Goal: Task Accomplishment & Management: Manage account settings

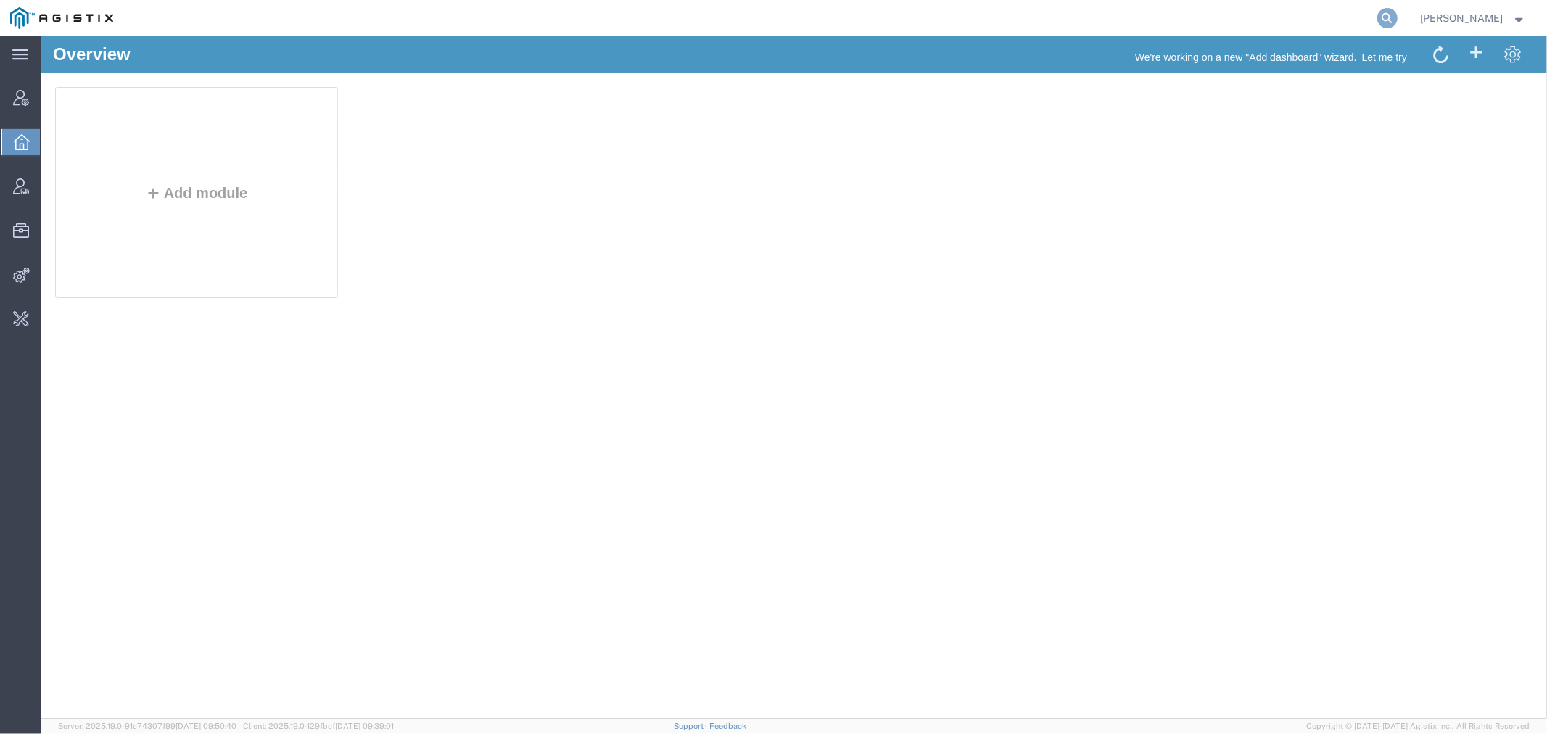
click at [1398, 11] on icon at bounding box center [1387, 18] width 20 height 20
paste input "56791449"
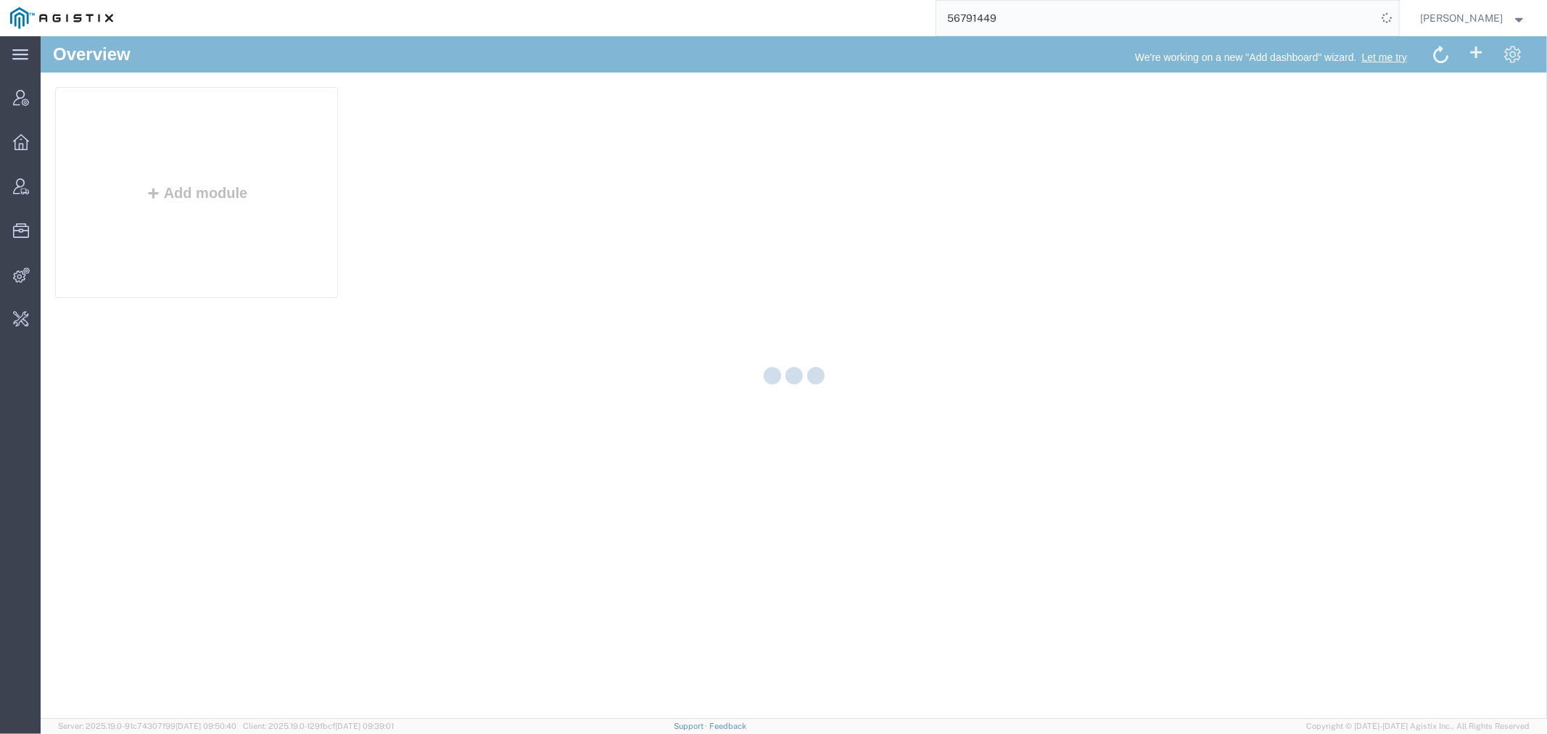
click at [1398, 11] on icon at bounding box center [1386, 17] width 25 height 25
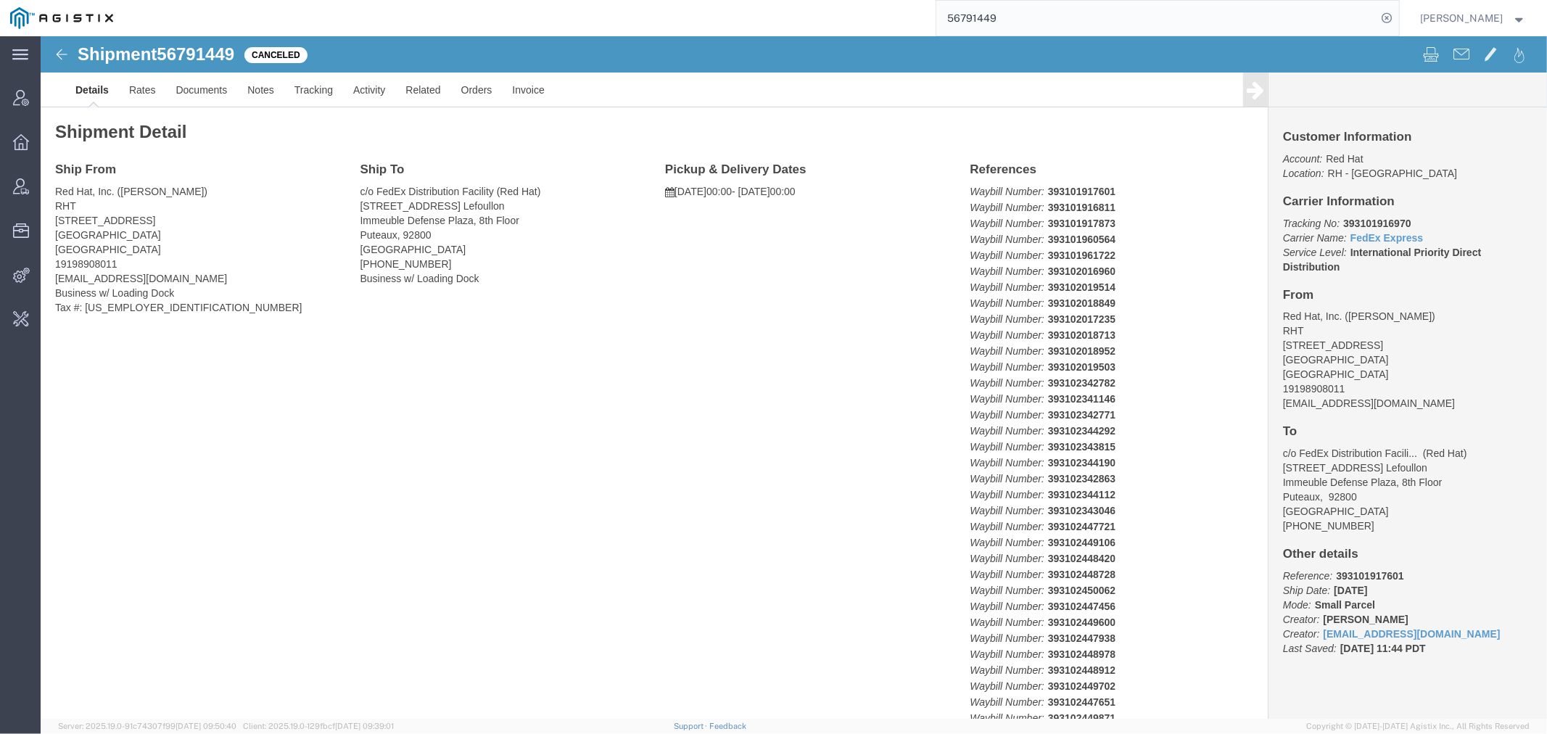
drag, startPoint x: 1048, startPoint y: 15, endPoint x: 642, endPoint y: 8, distance: 406.2
paste input "59777"
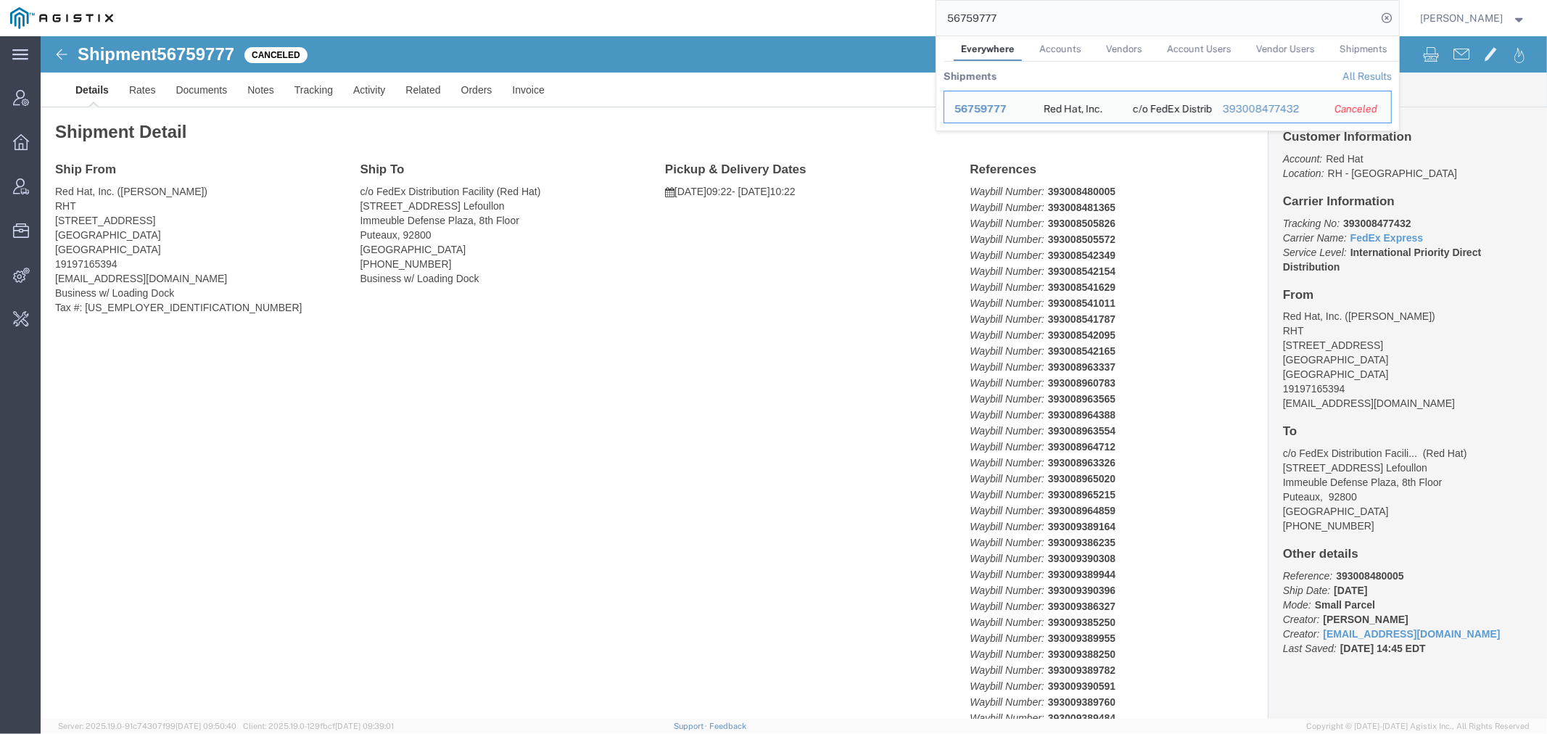
drag, startPoint x: 1006, startPoint y: 24, endPoint x: 1040, endPoint y: 18, distance: 34.6
click at [1010, 24] on input "56759777" at bounding box center [1156, 18] width 441 height 35
drag, startPoint x: 852, startPoint y: 17, endPoint x: 747, endPoint y: 17, distance: 104.4
click at [772, 17] on div "56759777 Everywhere Accounts Vendors Account Users Vendor Users Shipments Shipm…" at bounding box center [761, 18] width 1276 height 36
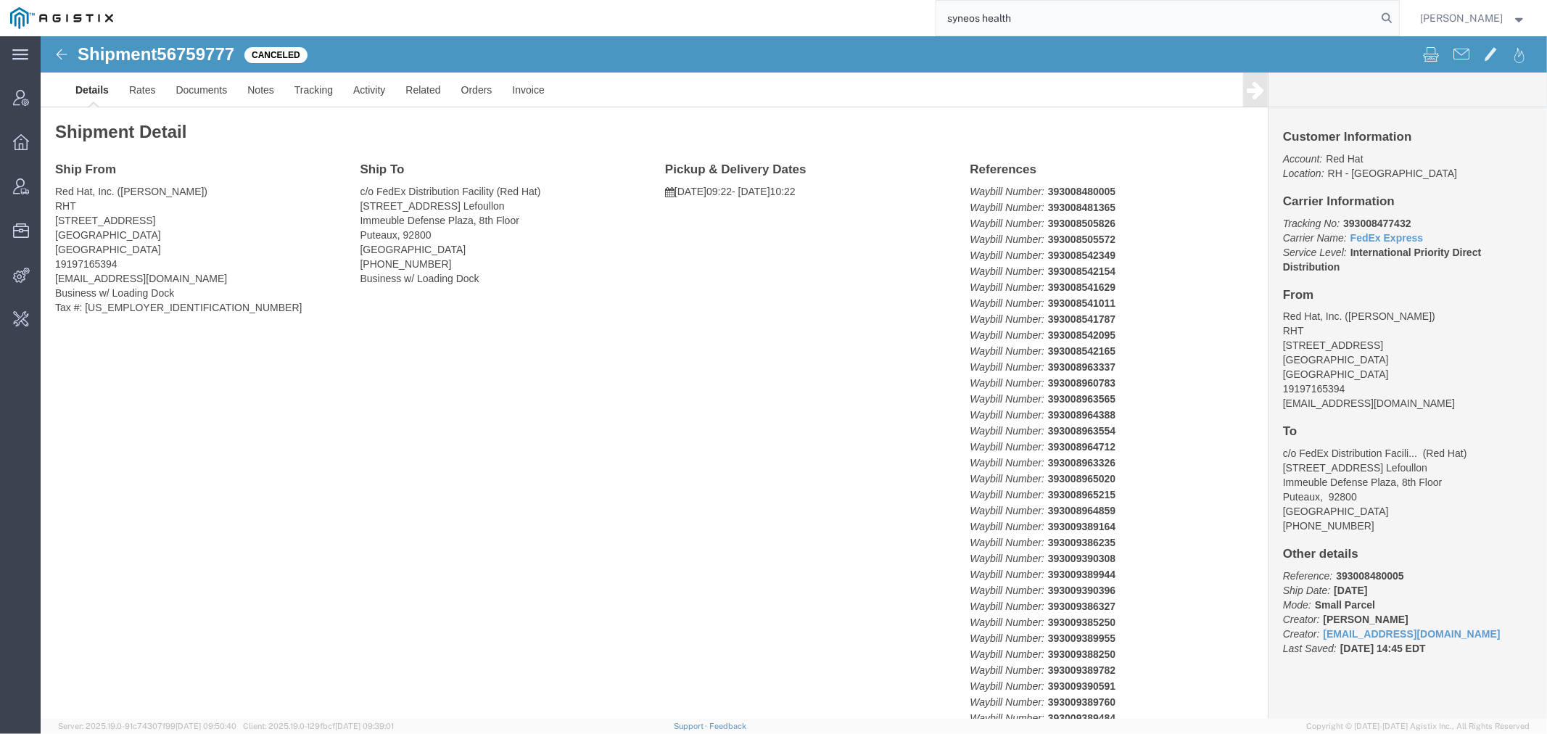
type input "syneos health"
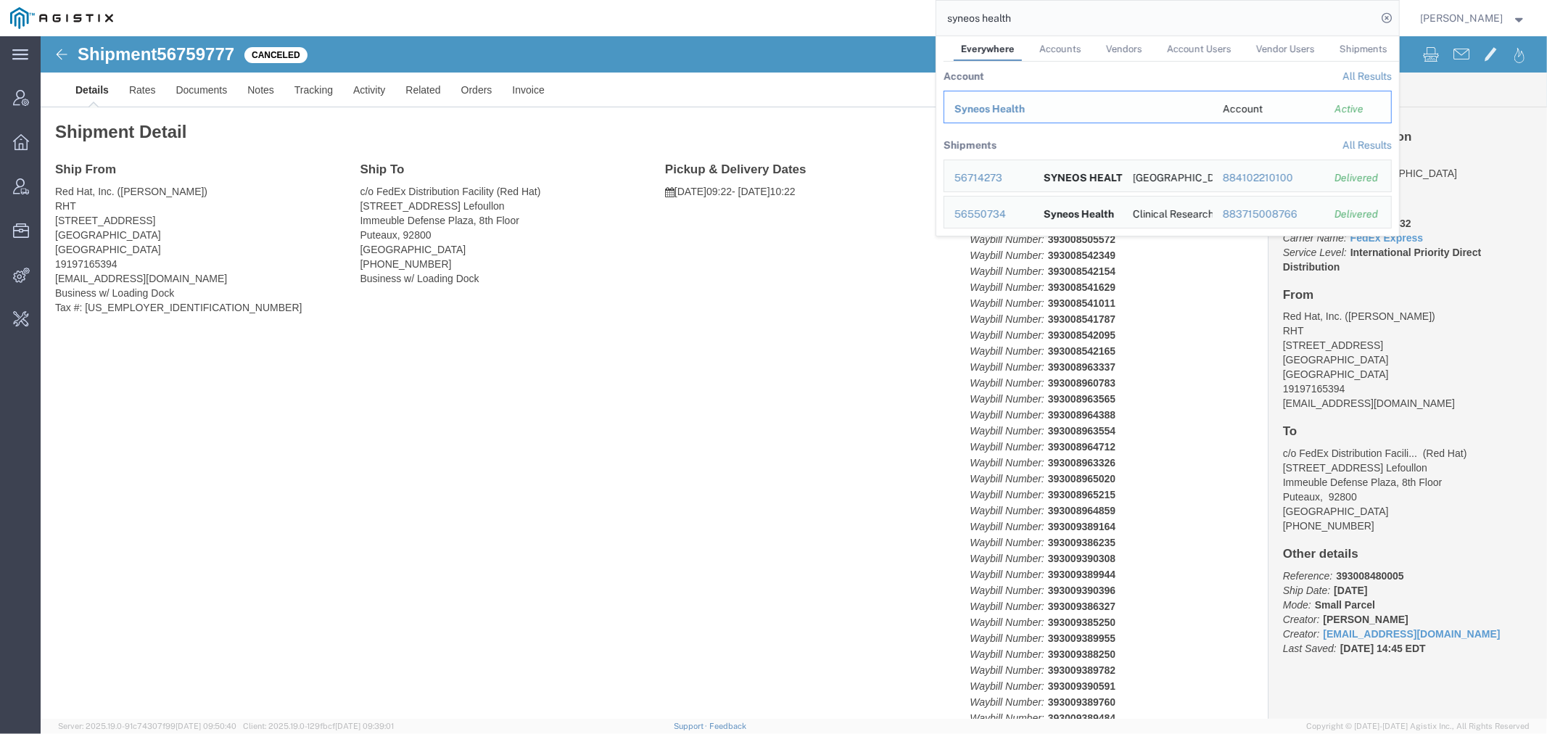
click at [996, 107] on span "Syneos Health" at bounding box center [990, 109] width 70 height 12
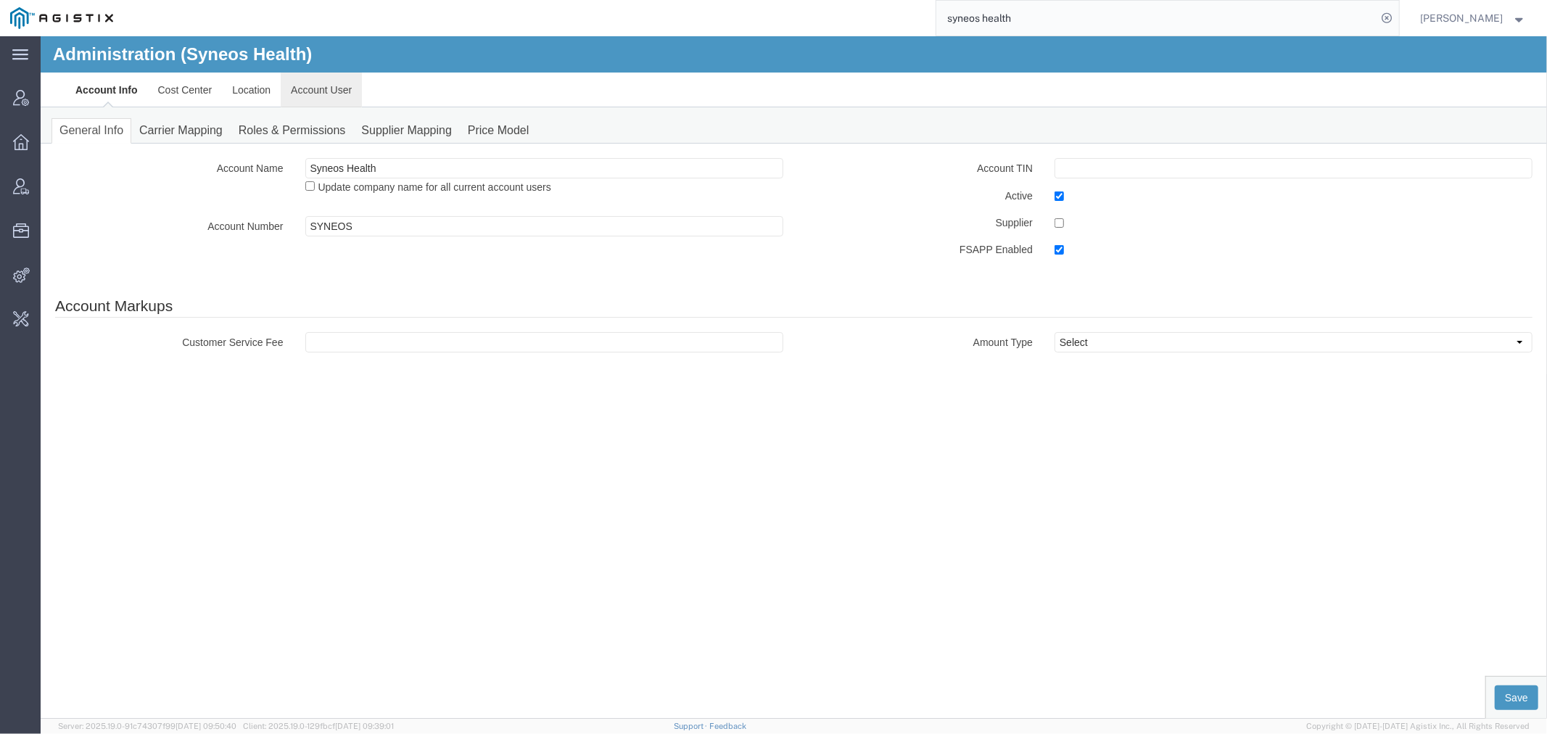
click at [346, 94] on link "Account User" at bounding box center [320, 89] width 81 height 35
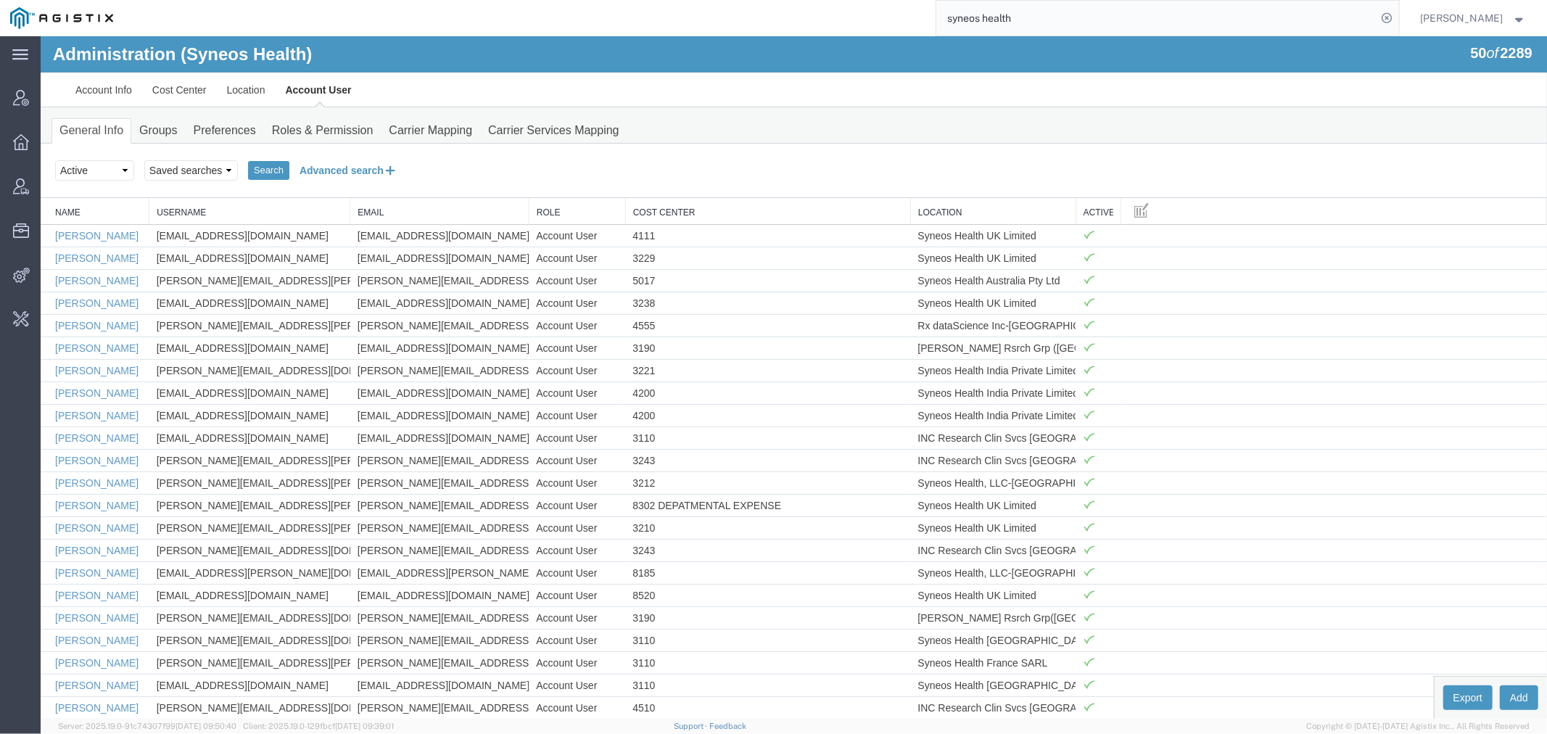
drag, startPoint x: 308, startPoint y: 170, endPoint x: 189, endPoint y: 215, distance: 126.5
click at [308, 170] on button "Advanced search" at bounding box center [348, 169] width 118 height 25
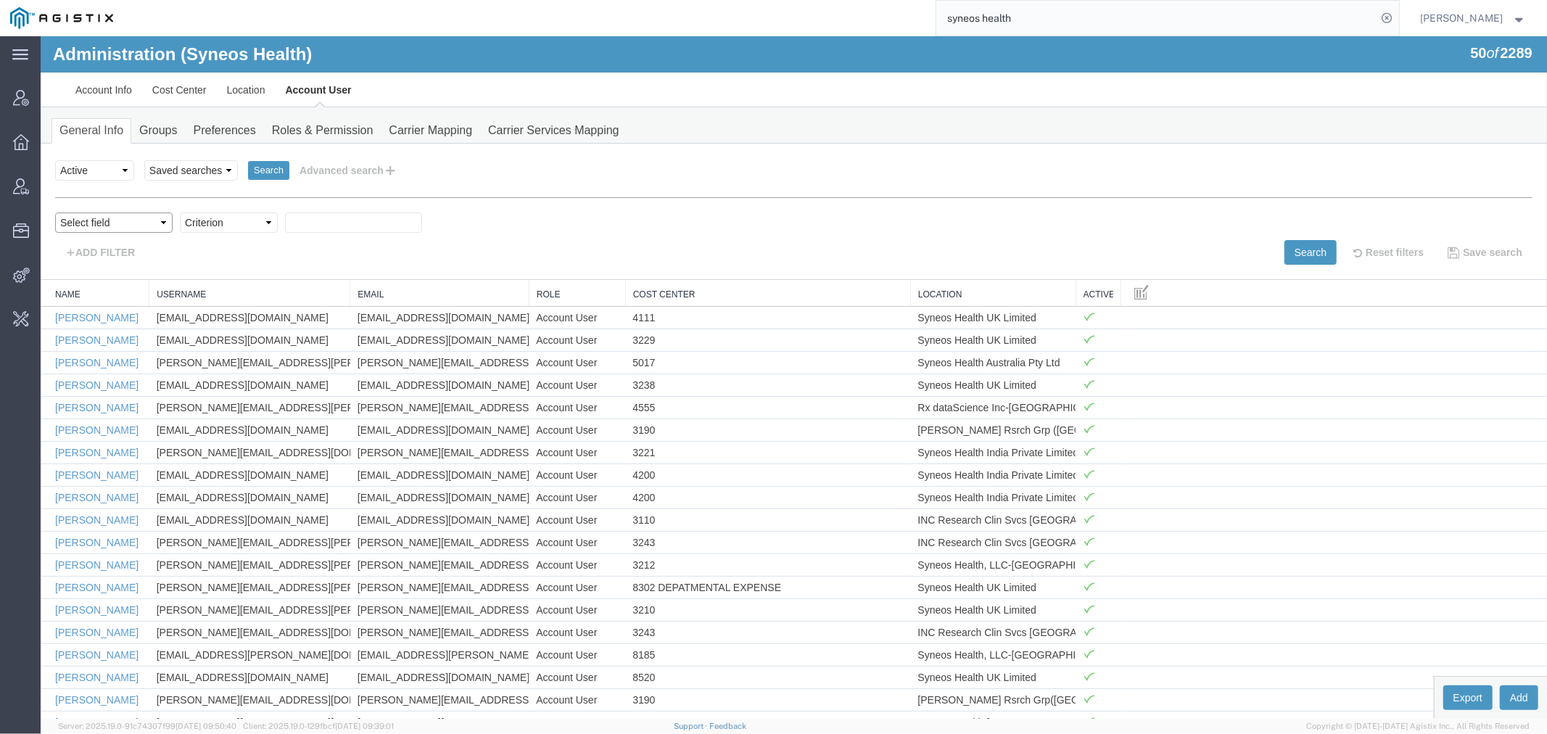
click at [95, 220] on select "Select field Cost Center Email Location Name Role Username" at bounding box center [112, 222] width 117 height 20
select select "personName"
click at [54, 212] on select "Select field Cost Center Email Location Name Role Username" at bounding box center [112, 222] width 117 height 20
click at [191, 226] on select "Criterion contains does not contain is is blank is not blank starts with" at bounding box center [228, 222] width 98 height 20
click at [179, 212] on select "Criterion contains does not contain is is blank is not blank starts with" at bounding box center [228, 222] width 98 height 20
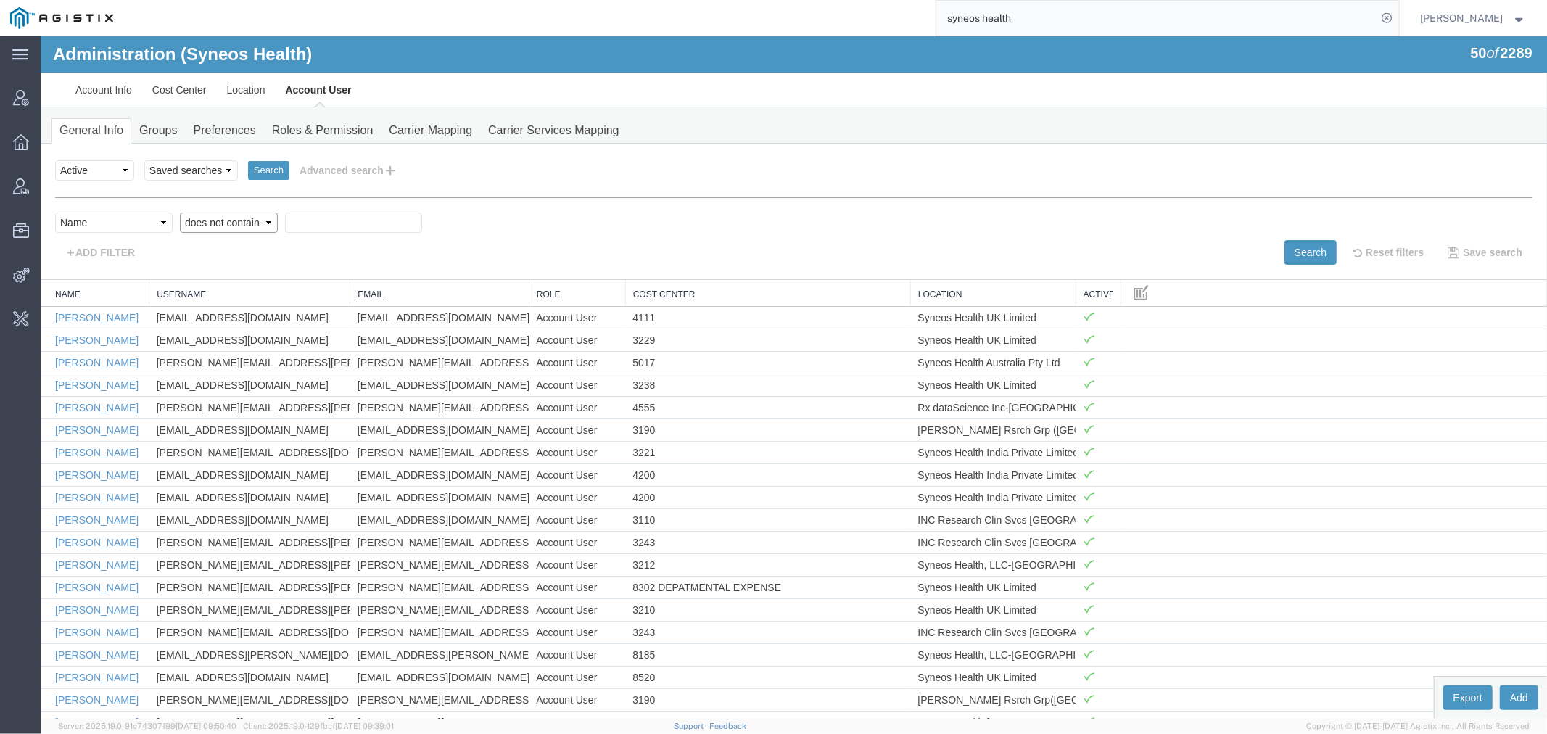
click at [210, 227] on select "Criterion contains does not contain is is blank is not blank starts with" at bounding box center [228, 222] width 98 height 20
select select "contains"
click at [179, 212] on select "Criterion contains does not contain is is blank is not blank starts with" at bounding box center [228, 222] width 98 height 20
click at [305, 231] on input "text" at bounding box center [352, 222] width 137 height 20
type input "polandick"
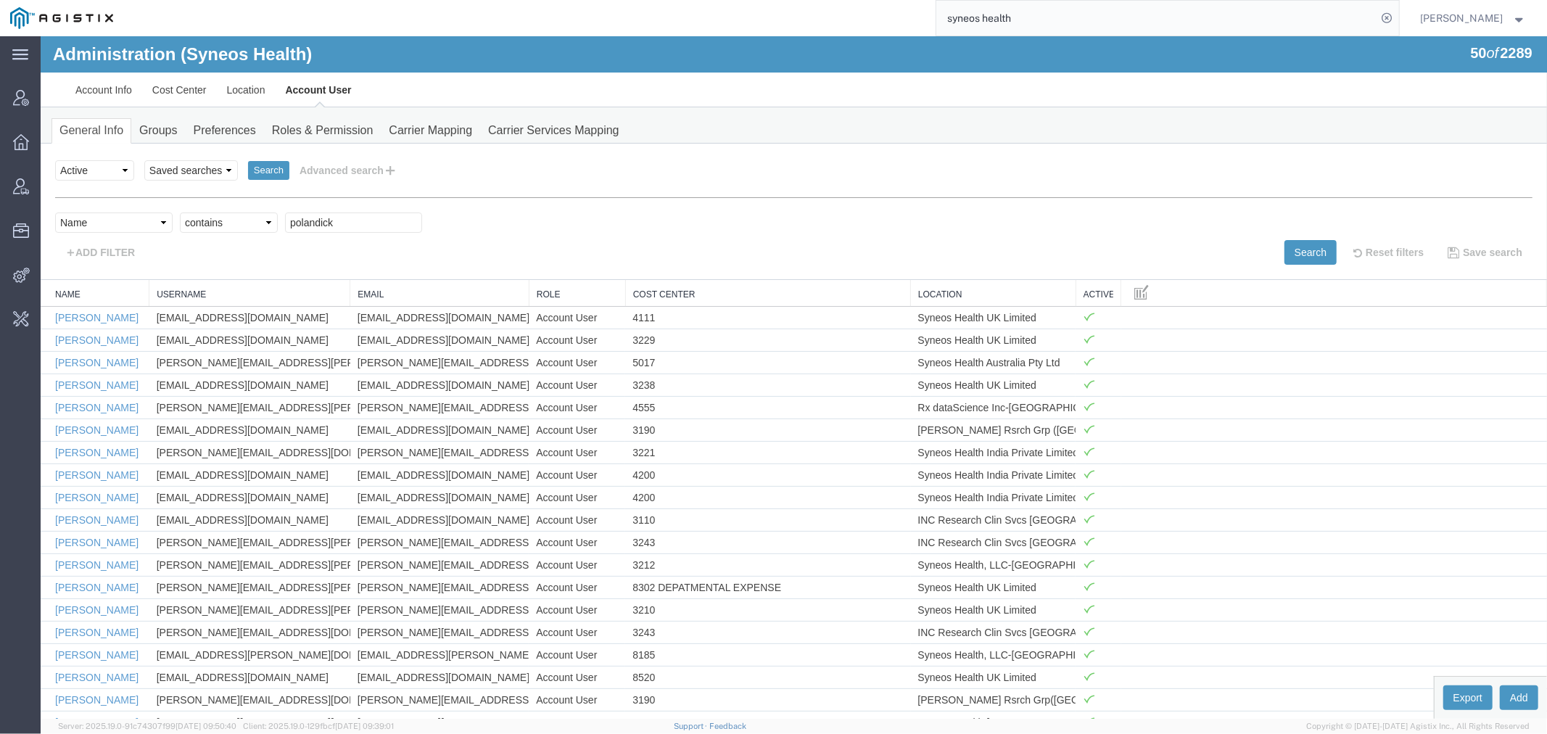
click at [1287, 239] on div "Select field Cost Center Email Location Name Role Username Criterion contains d…" at bounding box center [792, 226] width 1477 height 28
drag, startPoint x: 1292, startPoint y: 250, endPoint x: 1063, endPoint y: 287, distance: 232.2
click at [1292, 250] on button "Search" at bounding box center [1310, 251] width 52 height 25
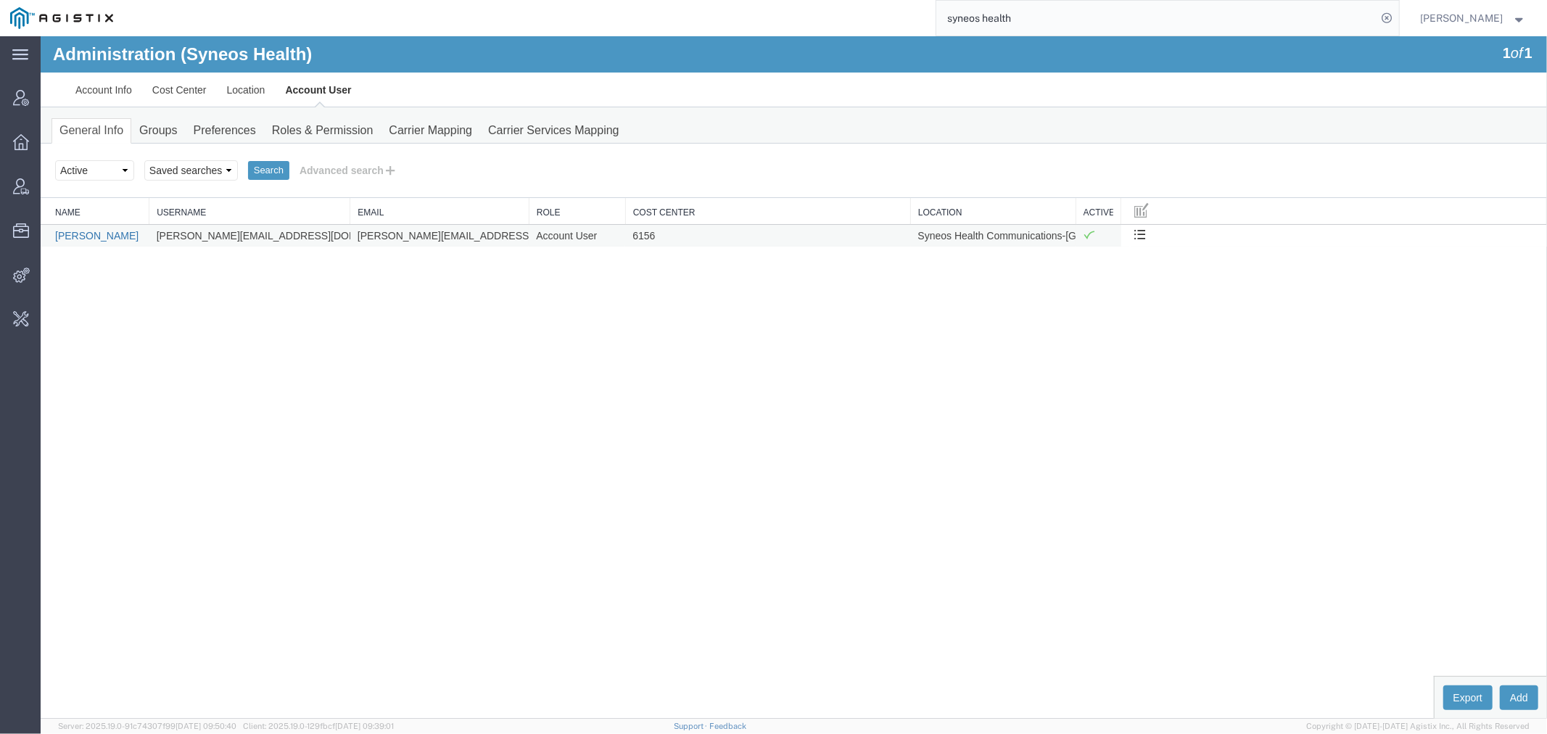
click at [99, 237] on link "John Polandick" at bounding box center [95, 235] width 83 height 12
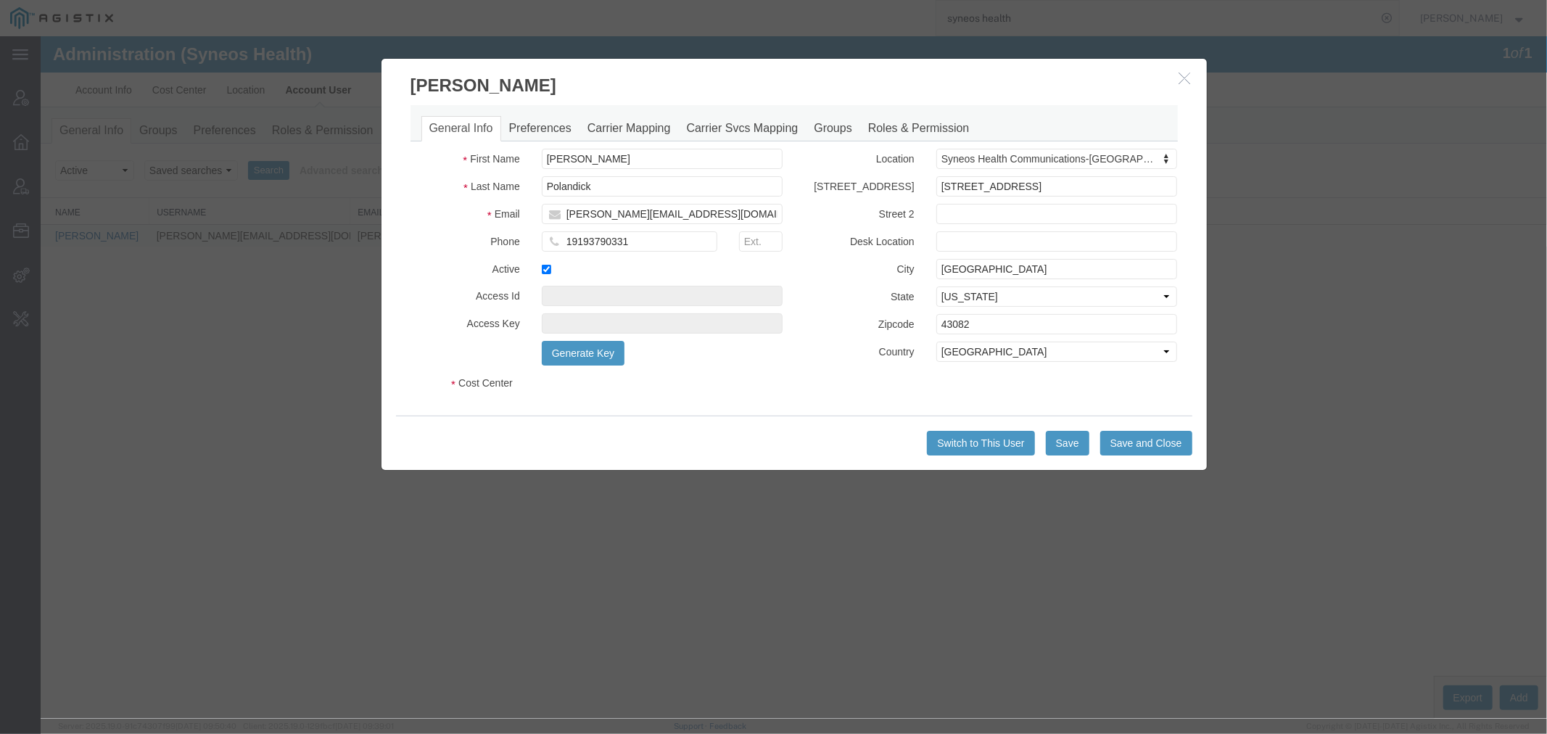
select select "DEPARTMENT"
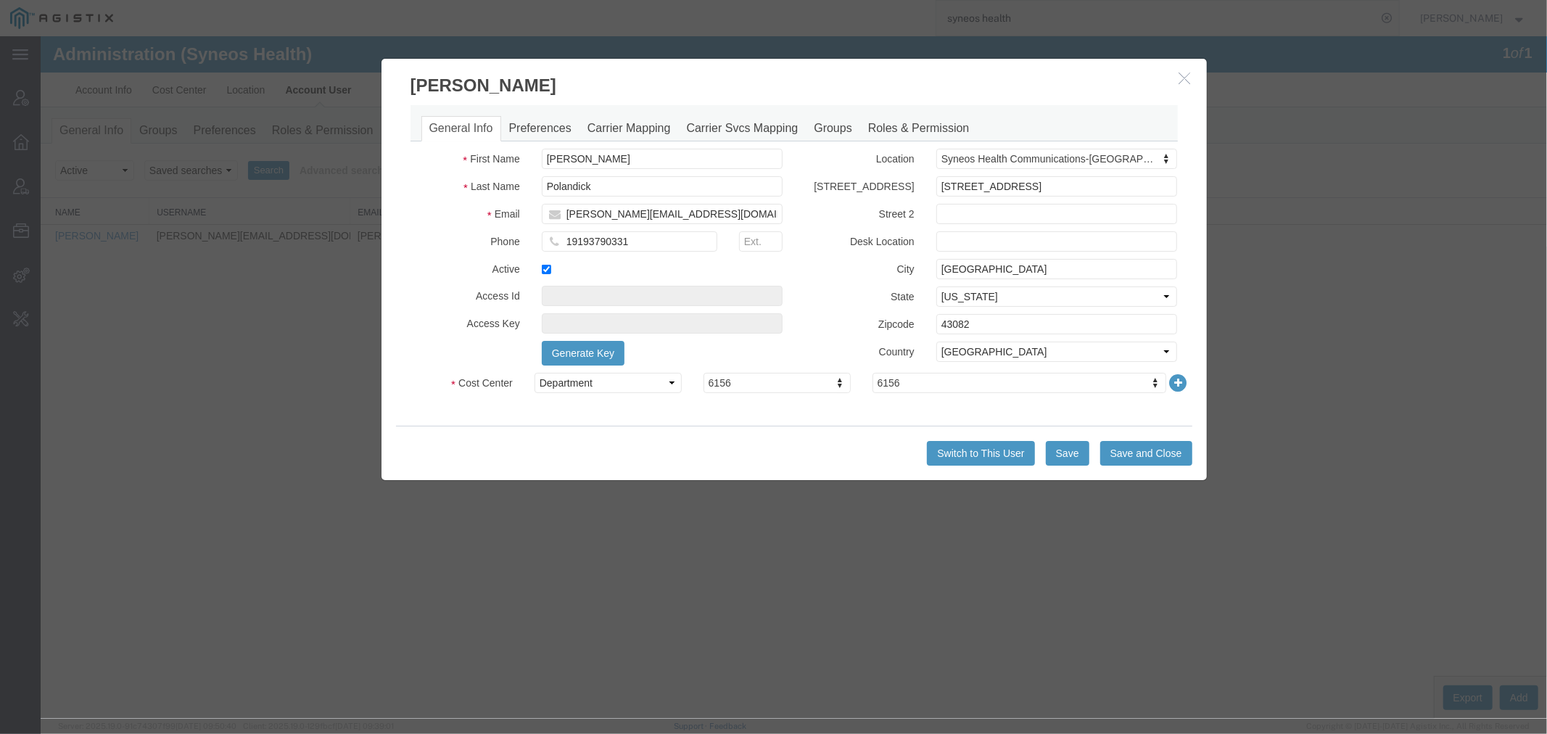
click at [1185, 76] on icon "button" at bounding box center [1185, 77] width 12 height 12
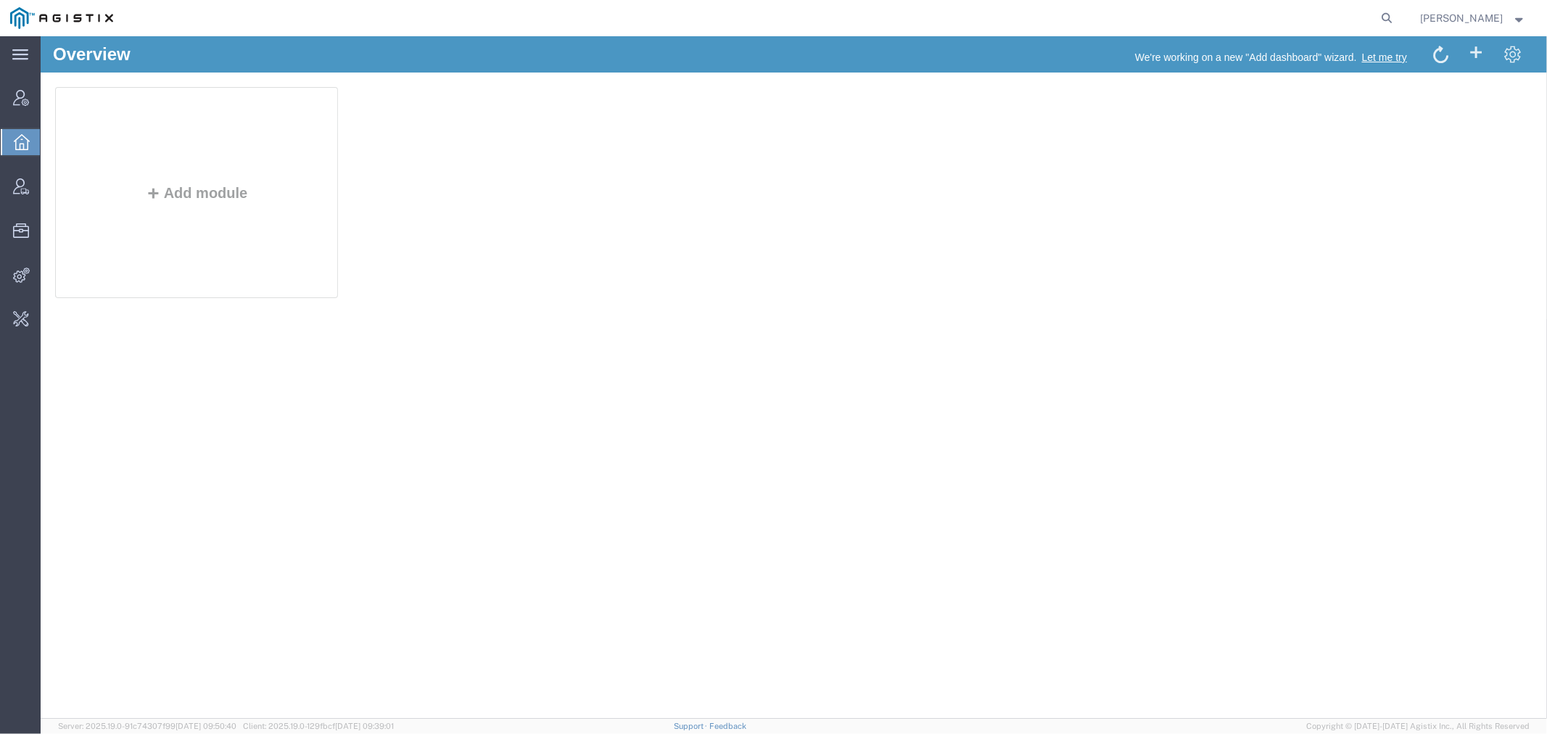
click at [1394, 13] on form at bounding box center [1388, 18] width 23 height 36
click at [1398, 15] on icon at bounding box center [1387, 18] width 20 height 20
paste input "@garlock.com"
type input "@garlock.com"
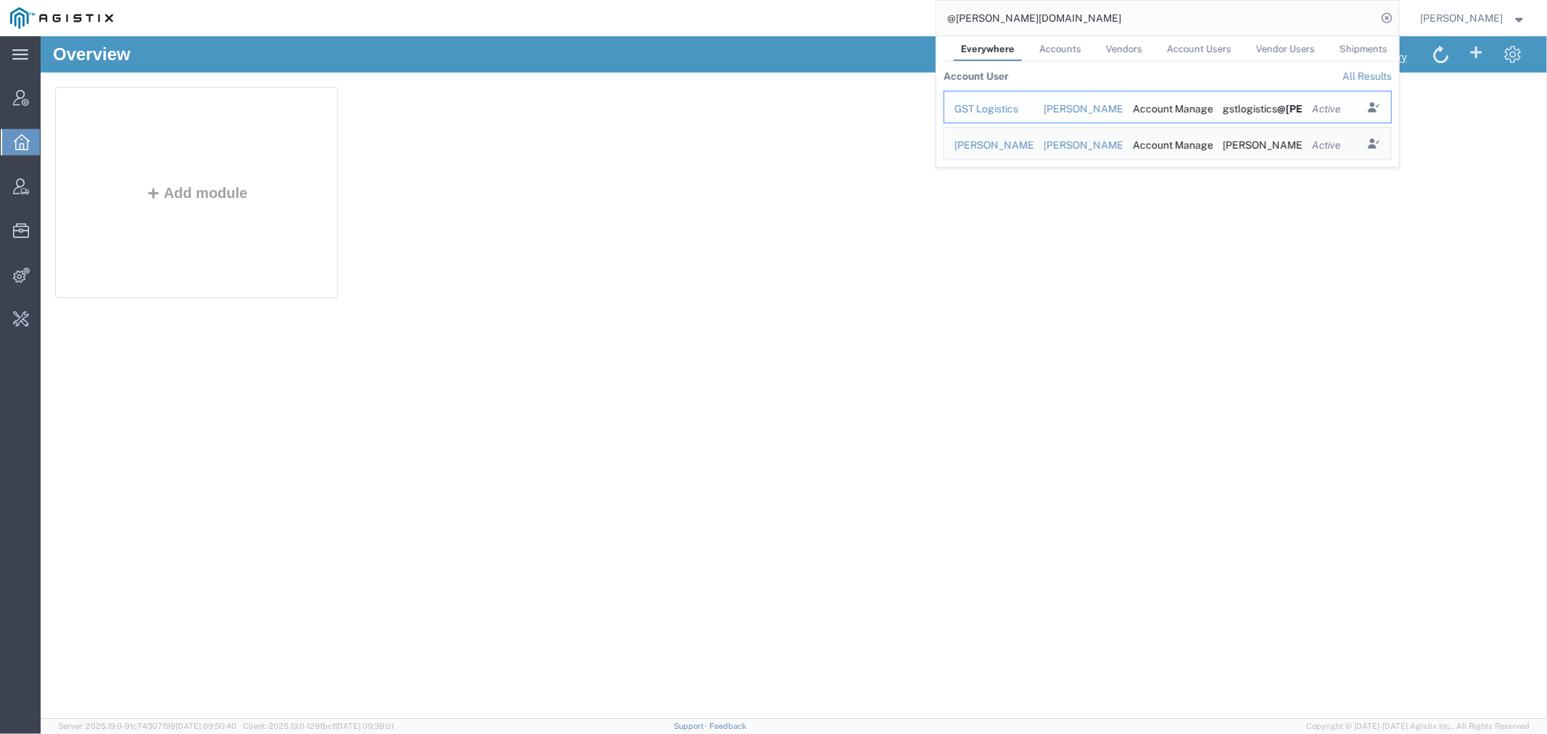
click at [1101, 110] on div "Garlock Technologies" at bounding box center [1078, 109] width 70 height 15
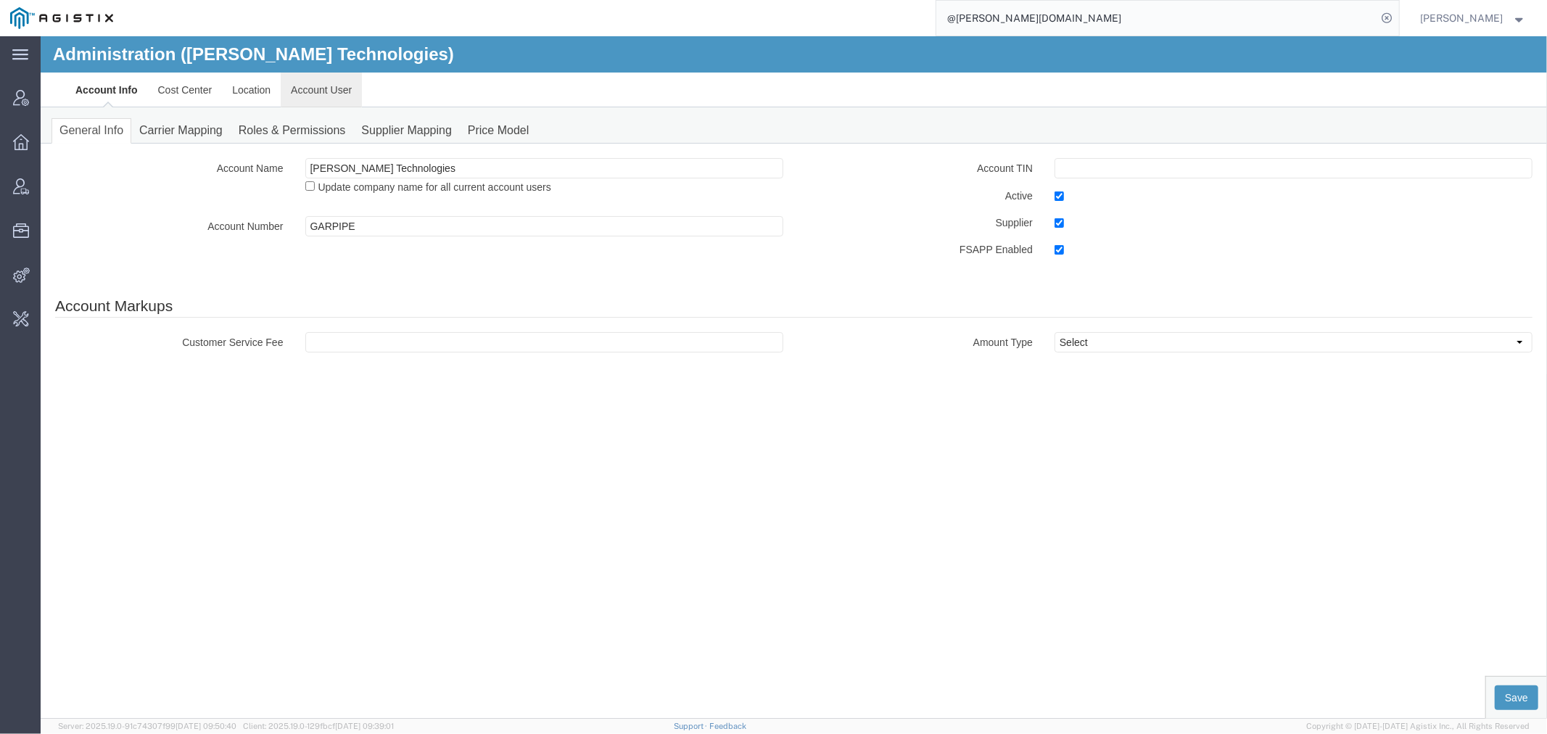
click at [324, 88] on link "Account User" at bounding box center [320, 89] width 81 height 35
